Goal: Task Accomplishment & Management: Manage account settings

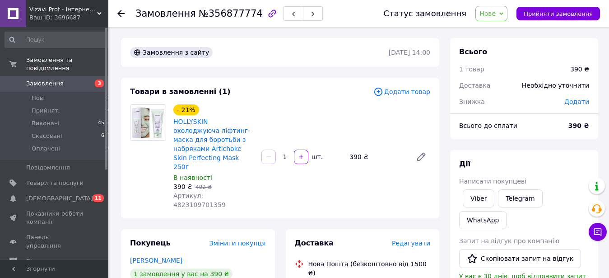
click at [34, 79] on span "Замовлення" at bounding box center [44, 83] width 37 height 8
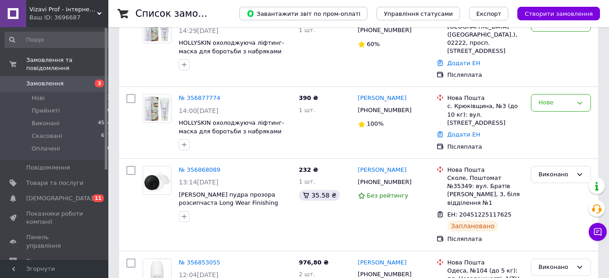
scroll to position [92, 0]
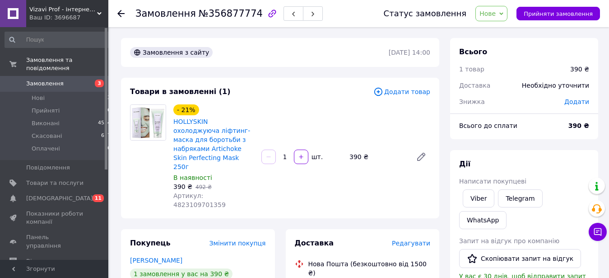
click at [483, 182] on span "Написати покупцеві" at bounding box center [492, 180] width 67 height 7
click at [477, 196] on link "Viber" at bounding box center [479, 198] width 32 height 18
click at [522, 192] on link "Telegram" at bounding box center [520, 198] width 44 height 18
click at [51, 79] on span "Замовлення" at bounding box center [44, 83] width 37 height 8
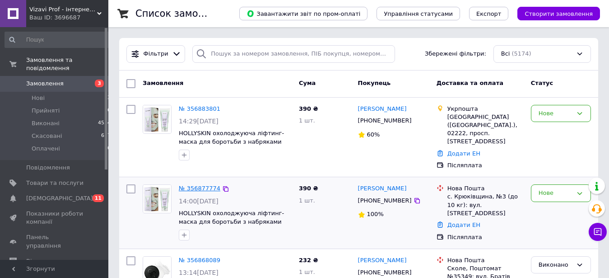
click at [197, 185] on link "№ 356877774" at bounding box center [200, 188] width 42 height 7
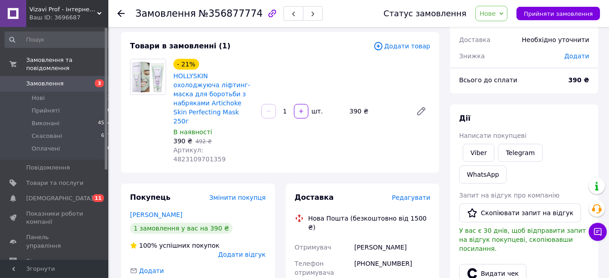
scroll to position [46, 0]
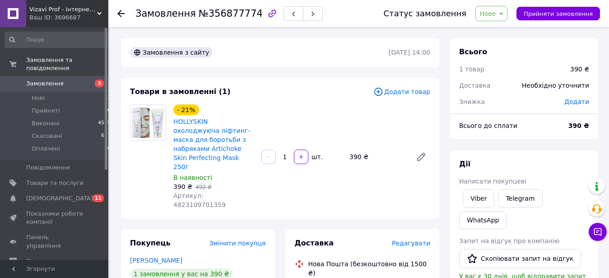
click at [37, 79] on span "Замовлення" at bounding box center [44, 83] width 37 height 8
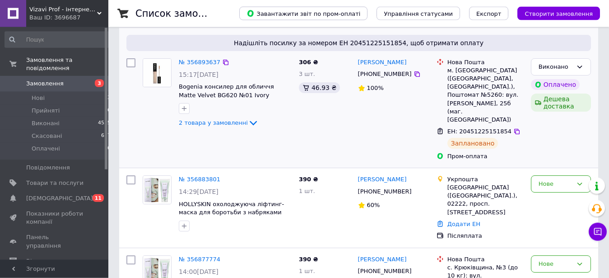
scroll to position [92, 0]
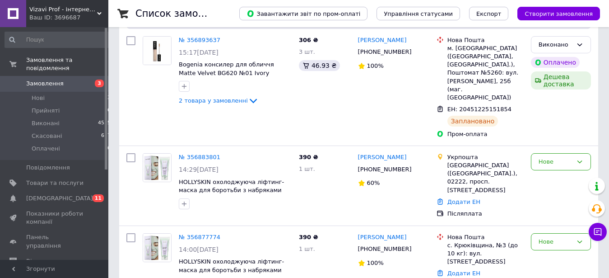
click at [561, 157] on div "Нове" at bounding box center [555, 161] width 34 height 9
click at [558, 172] on li "Прийнято" at bounding box center [560, 180] width 59 height 17
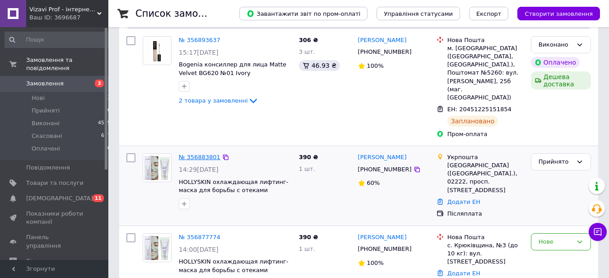
click at [187, 153] on link "№ 356883801" at bounding box center [200, 156] width 42 height 7
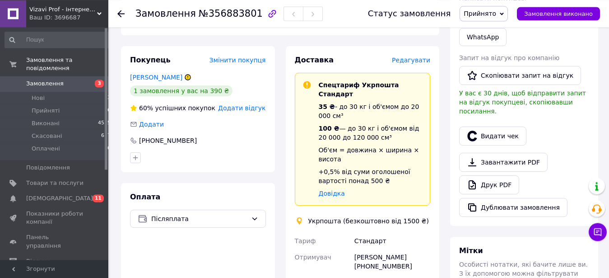
scroll to position [184, 0]
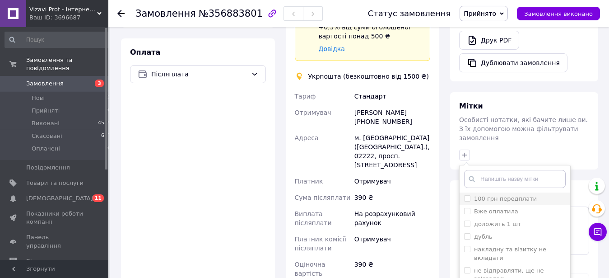
click at [469, 195] on input "100 грн передплати" at bounding box center [467, 198] width 6 height 6
checkbox input "true"
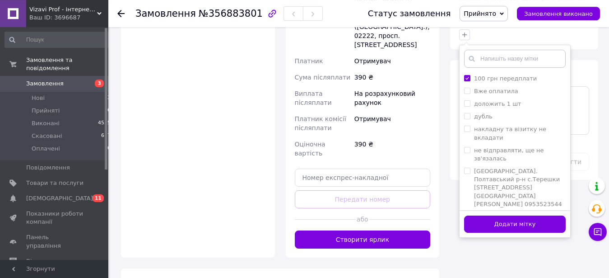
scroll to position [465, 0]
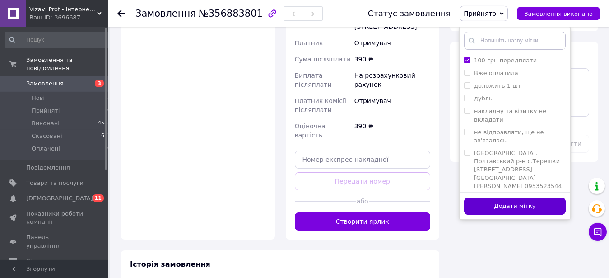
click at [522, 197] on button "Додати мітку" at bounding box center [515, 206] width 102 height 18
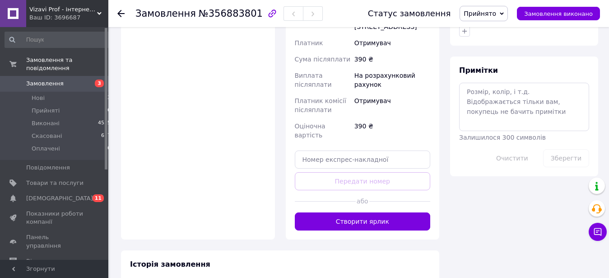
click at [47, 79] on span "Замовлення" at bounding box center [44, 83] width 37 height 8
